Goal: Information Seeking & Learning: Understand process/instructions

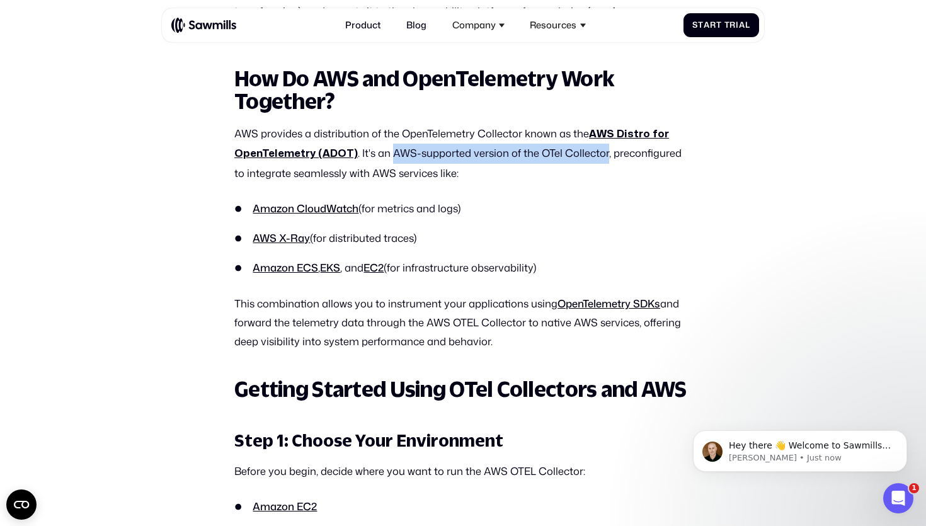
drag, startPoint x: 388, startPoint y: 151, endPoint x: 602, endPoint y: 156, distance: 213.5
click at [602, 156] on p "AWS provides a distribution of the OpenTelemetry Collector known as the AWS Dis…" at bounding box center [462, 153] width 457 height 59
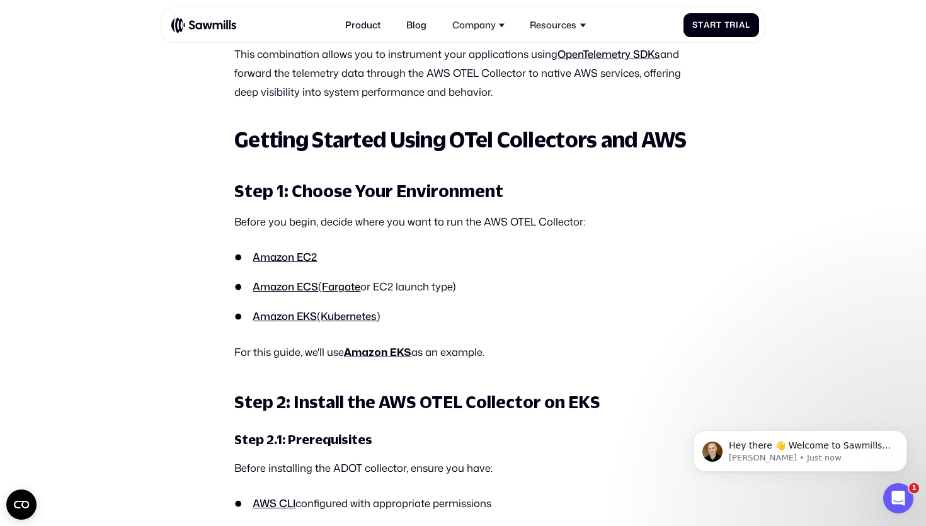
scroll to position [1385, 0]
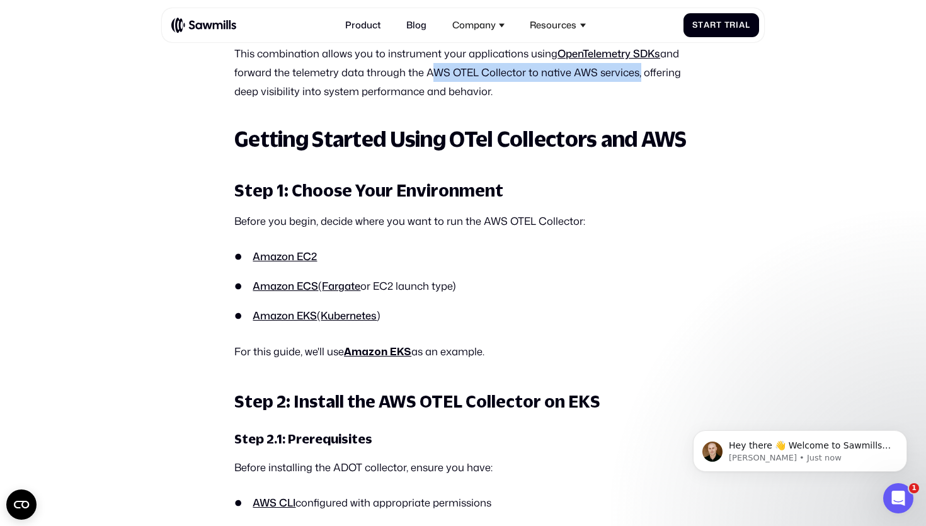
drag, startPoint x: 635, startPoint y: 69, endPoint x: 426, endPoint y: 72, distance: 209.1
click at [426, 72] on p "This combination allows you to instrument your applications using OpenTelemetry…" at bounding box center [462, 72] width 457 height 56
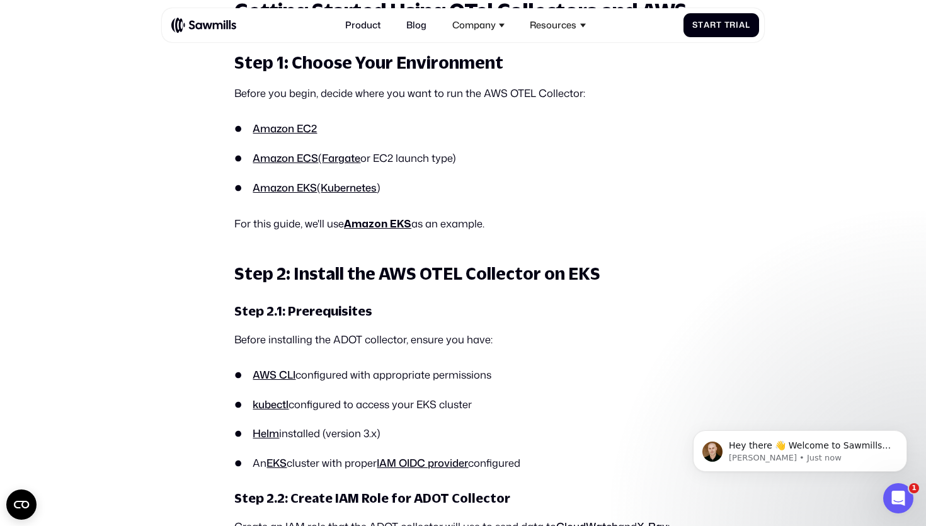
scroll to position [1515, 0]
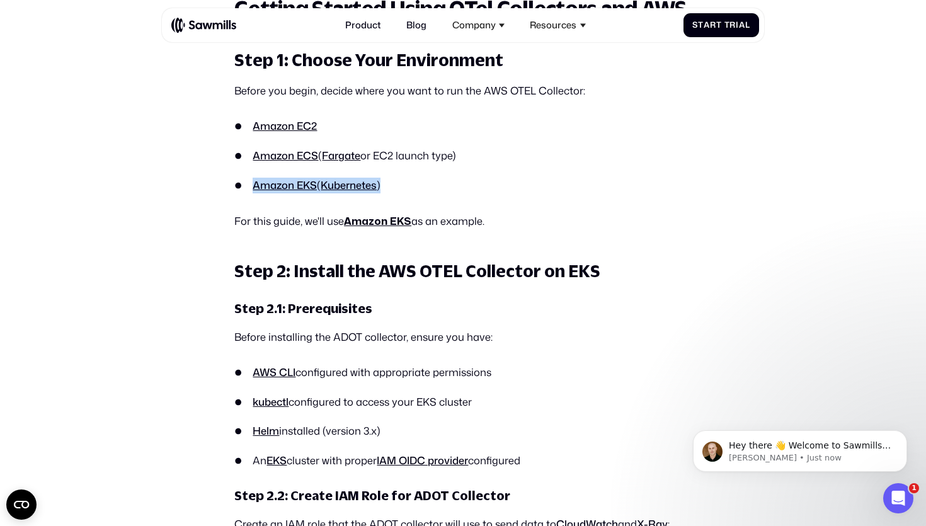
drag, startPoint x: 389, startPoint y: 183, endPoint x: 242, endPoint y: 182, distance: 147.3
click at [242, 182] on li "Amazon EKS ( Kubernetes )" at bounding box center [462, 186] width 457 height 16
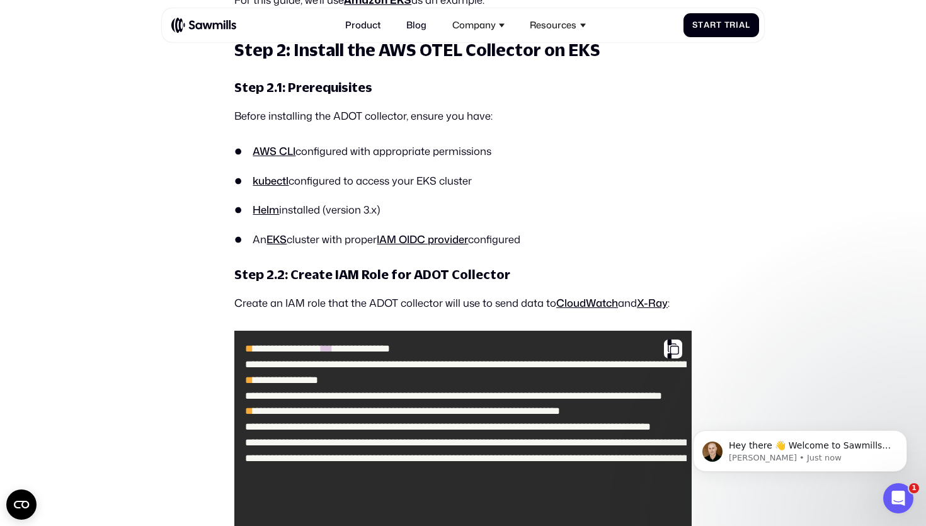
scroll to position [1738, 0]
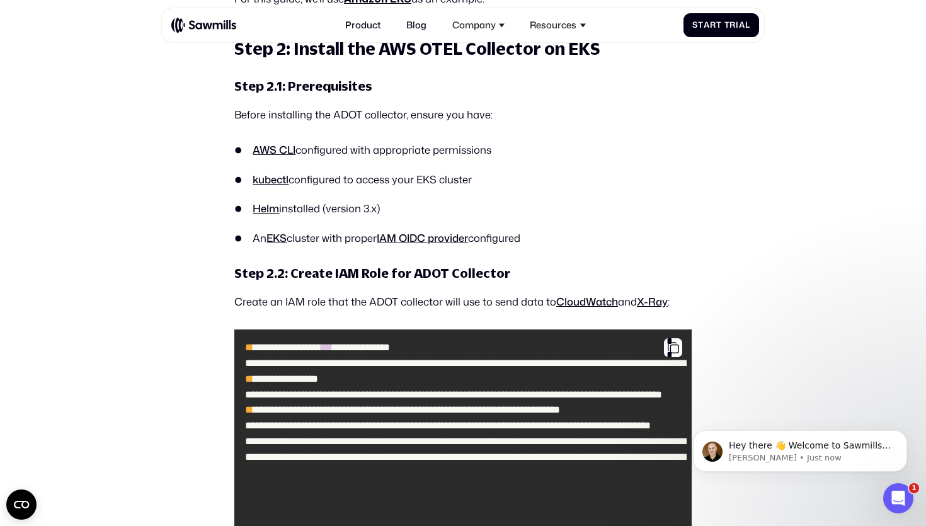
drag, startPoint x: 492, startPoint y: 180, endPoint x: 246, endPoint y: 181, distance: 246.2
click at [246, 181] on li "kubectl configured to access your EKS cluster" at bounding box center [462, 180] width 457 height 16
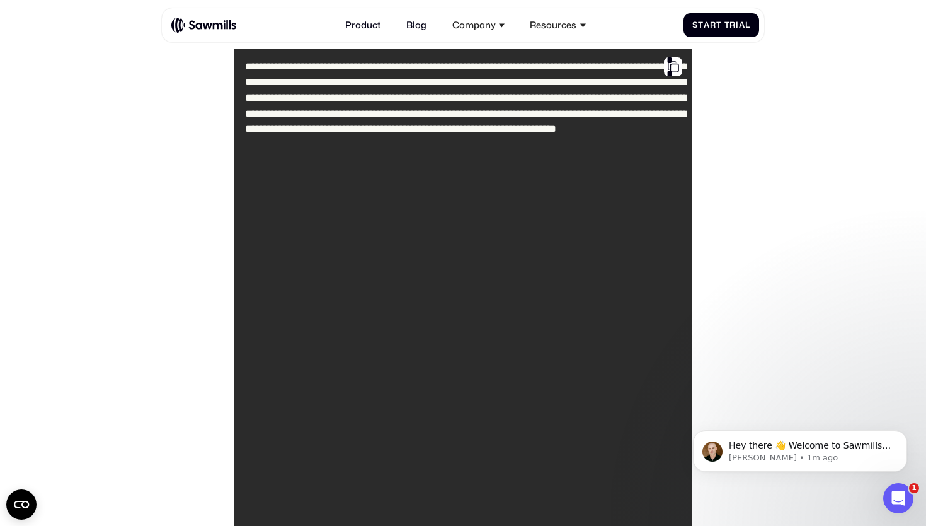
scroll to position [3528, 0]
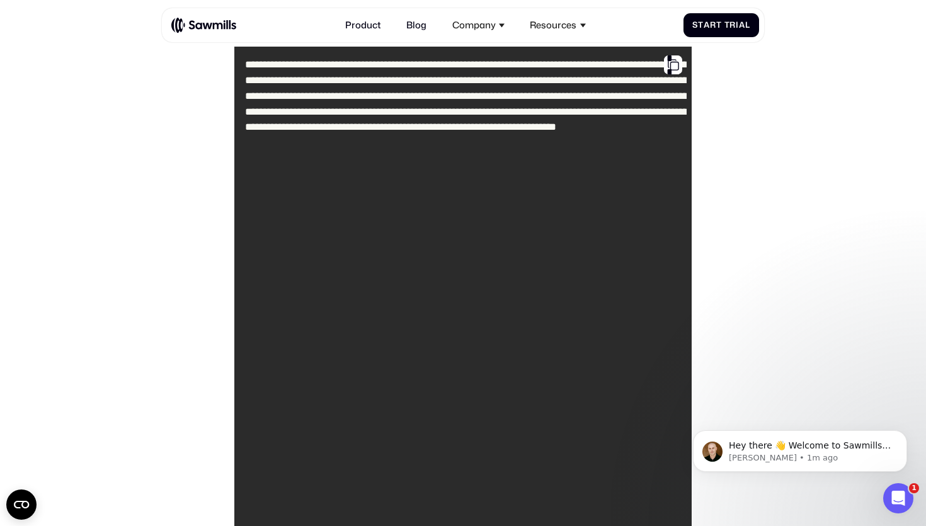
click at [319, 98] on code "**********" at bounding box center [462, 507] width 446 height 910
click at [408, 118] on code "**********" at bounding box center [462, 507] width 446 height 910
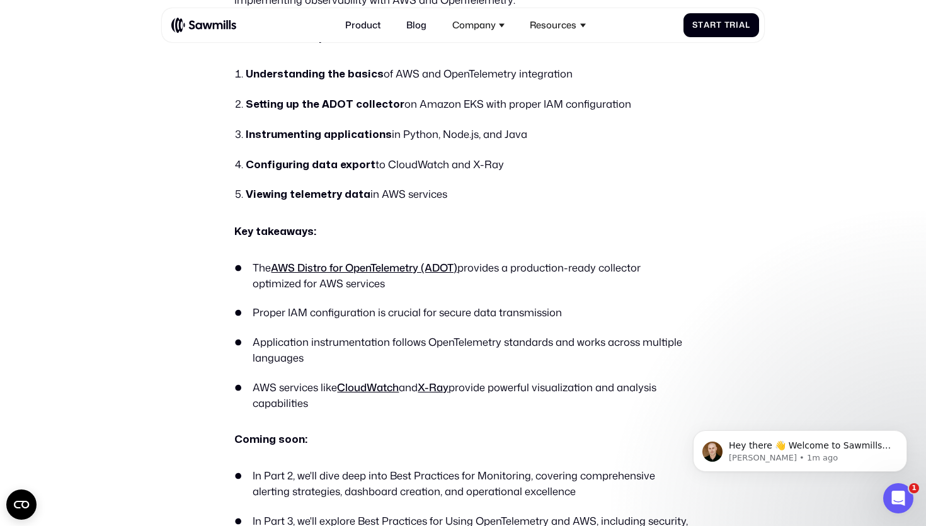
scroll to position [11023, 0]
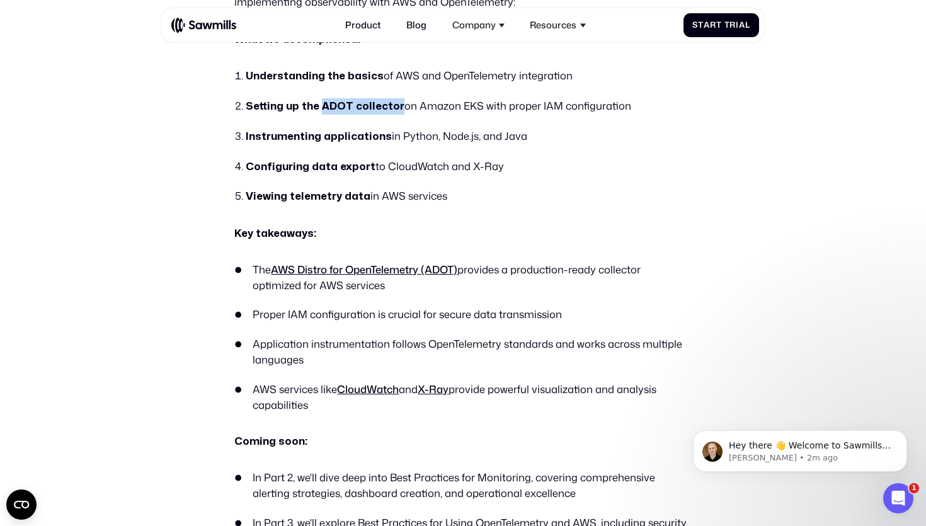
drag, startPoint x: 320, startPoint y: 107, endPoint x: 395, endPoint y: 110, distance: 75.0
click at [395, 110] on li "Setting up the ADOT collector on Amazon EKS with proper IAM configuration" at bounding box center [468, 106] width 445 height 16
copy strong "ADOT collector"
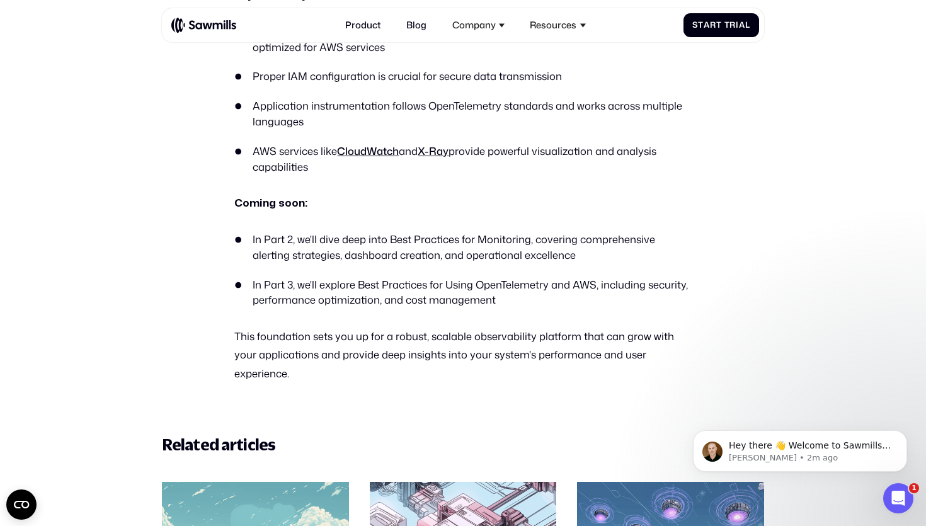
scroll to position [11245, 0]
